Goal: Information Seeking & Learning: Learn about a topic

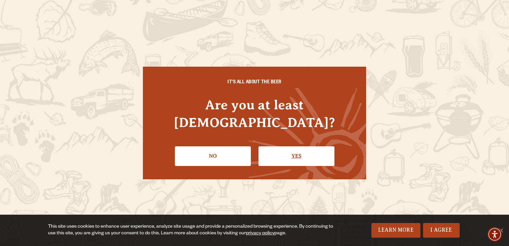
click at [302, 151] on link "Yes" at bounding box center [296, 155] width 76 height 19
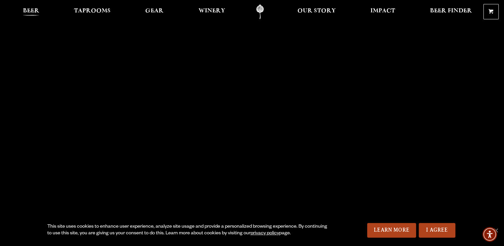
click at [32, 11] on span "Beer" at bounding box center [31, 10] width 16 height 5
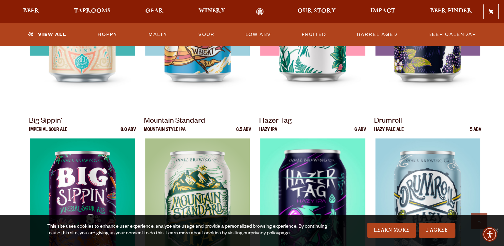
scroll to position [613, 0]
click at [436, 37] on link "Beer Calendar" at bounding box center [452, 34] width 53 height 15
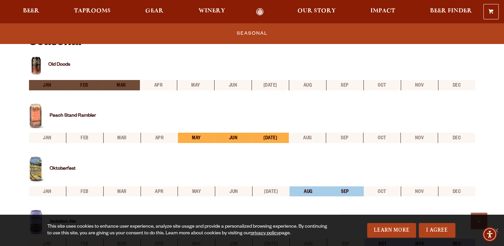
scroll to position [240, 0]
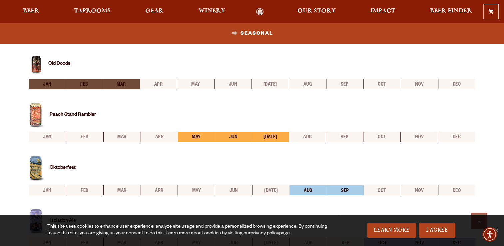
click at [75, 112] on link "Peach Stand Rambler" at bounding box center [73, 114] width 46 height 5
